Goal: Consume media (video, audio)

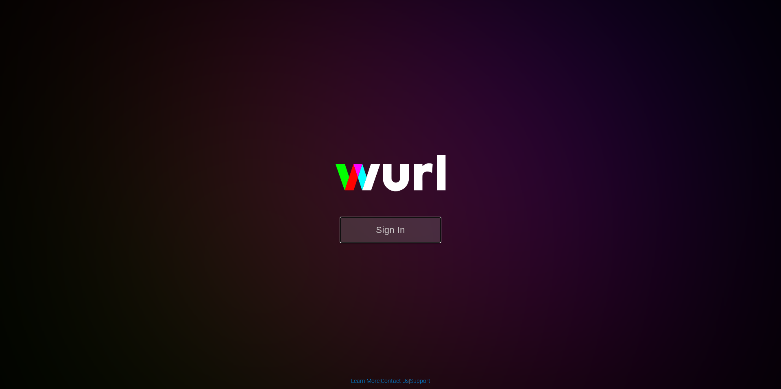
click at [378, 223] on button "Sign In" at bounding box center [391, 230] width 102 height 26
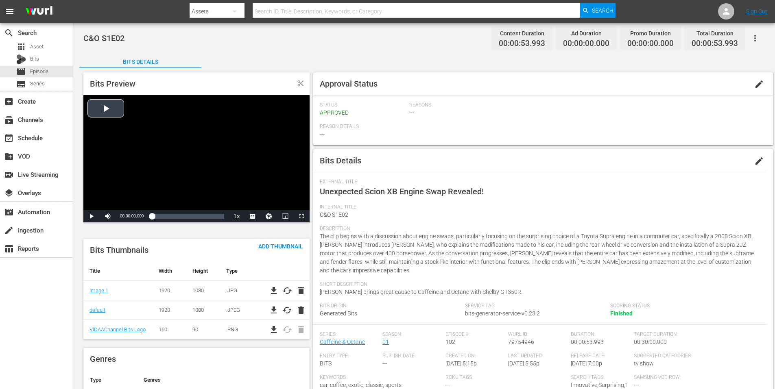
click at [278, 132] on div "Video Player" at bounding box center [196, 152] width 226 height 115
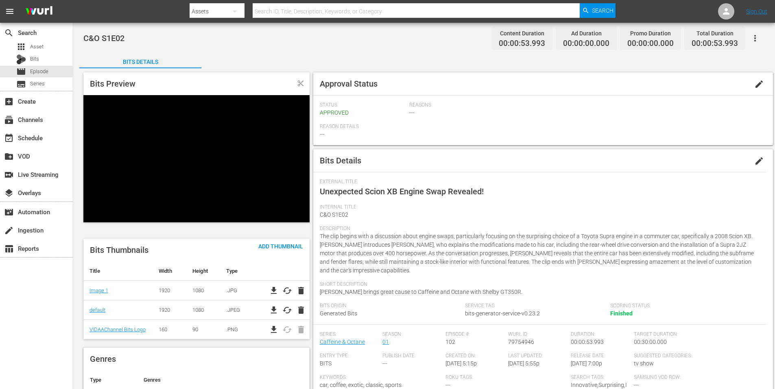
click at [277, 155] on div "Video Player" at bounding box center [196, 152] width 226 height 115
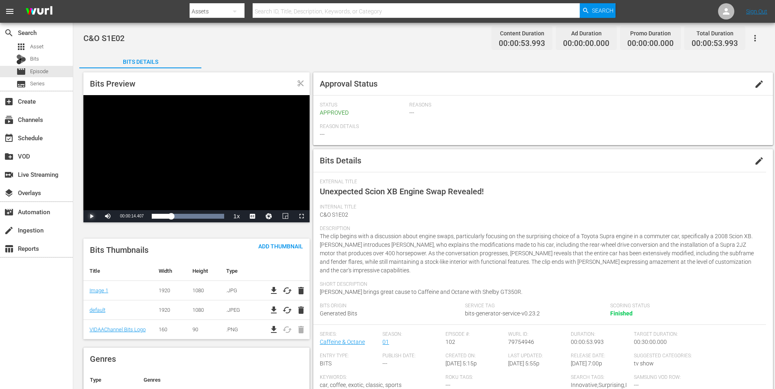
click at [92, 216] on span "Video Player" at bounding box center [92, 216] width 0 height 0
click at [301, 216] on span "Video Player" at bounding box center [301, 216] width 0 height 0
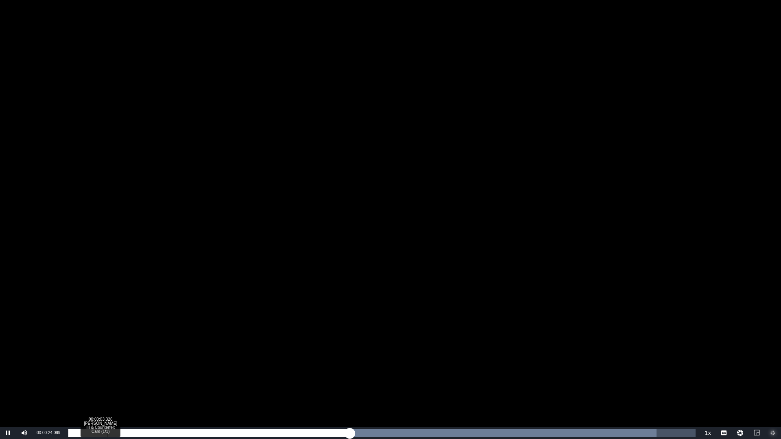
click at [107, 389] on div "Loaded : 93.80% 00:00:03.326 Henry Ford III & Counterfeit Cars (1/1) 00:00:24.2…" at bounding box center [381, 433] width 635 height 12
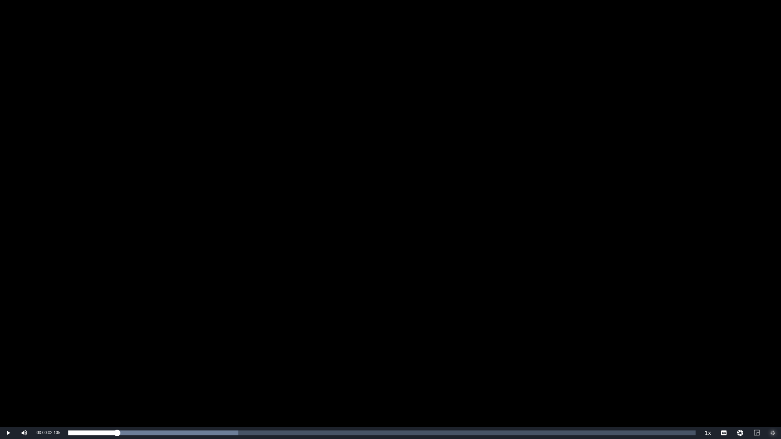
drag, startPoint x: 93, startPoint y: 432, endPoint x: 51, endPoint y: 432, distance: 41.9
click at [51, 389] on div "Play Mute Current Time 00:00:02.135 / Duration 00:00:53.993 Loaded : 27.11% 00:…" at bounding box center [390, 433] width 781 height 12
drag, startPoint x: 209, startPoint y: 430, endPoint x: 60, endPoint y: 429, distance: 148.9
click at [60, 389] on div "Pause Mute Current Time 00:00:00.215 / Duration 00:00:53.954 Loaded : 100.00% 0…" at bounding box center [390, 433] width 781 height 12
drag, startPoint x: 67, startPoint y: 431, endPoint x: 46, endPoint y: 427, distance: 21.5
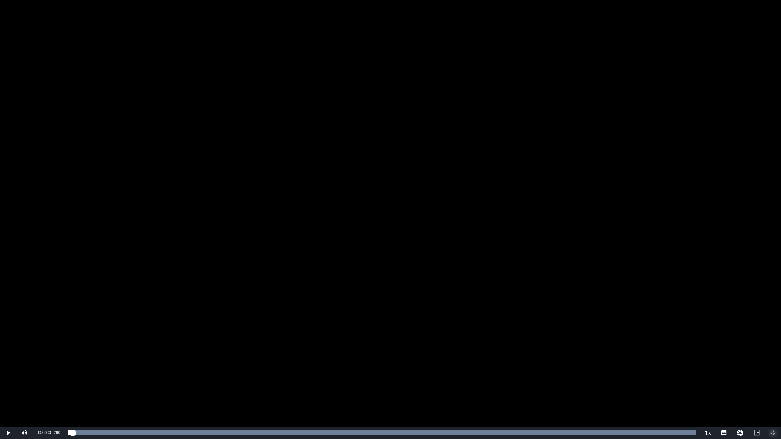
click at [45, 389] on div "Play Mute Current Time 00:00:00.280 / Duration 00:00:53.954 Loaded : 100.00% 00…" at bounding box center [390, 433] width 781 height 12
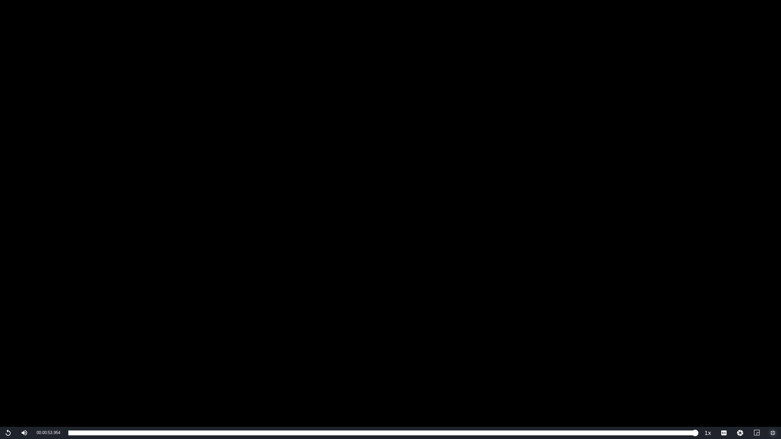
click at [773, 389] on span "Video Player" at bounding box center [773, 433] width 0 height 0
